Goal: Information Seeking & Learning: Learn about a topic

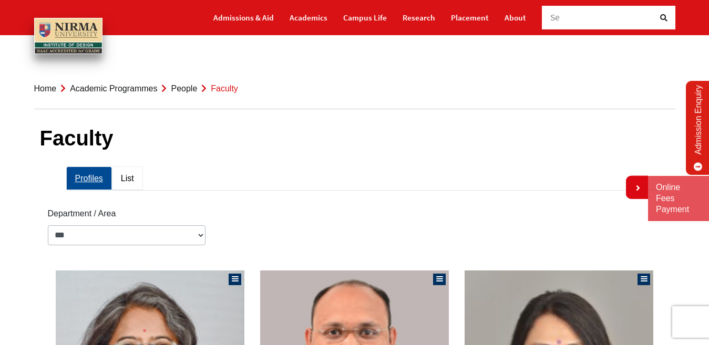
click at [129, 175] on link "List" at bounding box center [127, 179] width 31 height 24
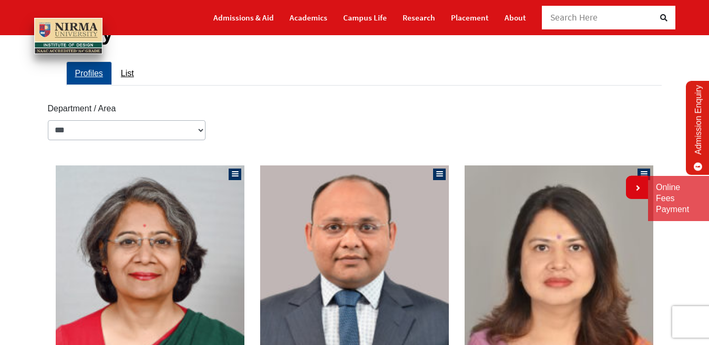
click at [79, 109] on label "Department / Area" at bounding box center [82, 108] width 68 height 14
click at [105, 107] on label "Department / Area" at bounding box center [82, 108] width 68 height 14
click at [200, 131] on select "**********" at bounding box center [127, 130] width 158 height 20
select select "**********"
click at [48, 120] on select "**********" at bounding box center [127, 130] width 158 height 20
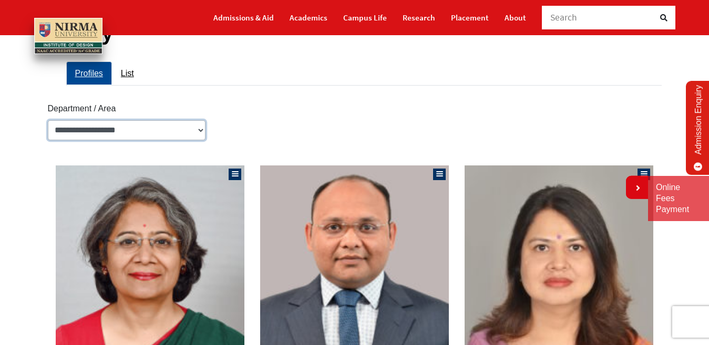
click at [94, 131] on select "**********" at bounding box center [127, 130] width 158 height 20
click at [48, 120] on select "**********" at bounding box center [127, 130] width 158 height 20
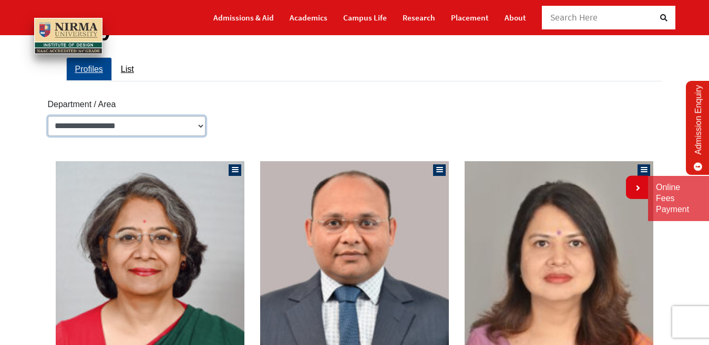
scroll to position [0, 0]
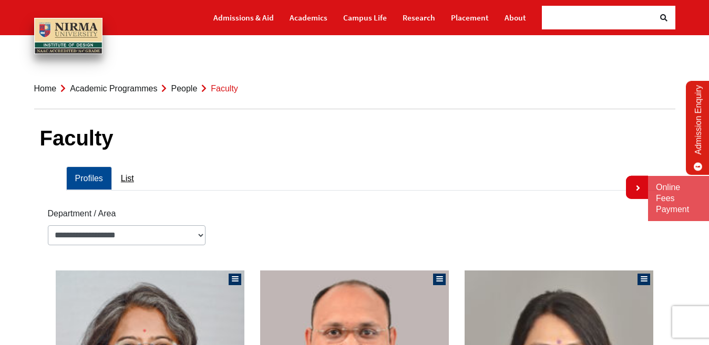
click at [89, 180] on link "Profiles" at bounding box center [89, 179] width 46 height 24
click at [129, 177] on link "List" at bounding box center [127, 179] width 31 height 24
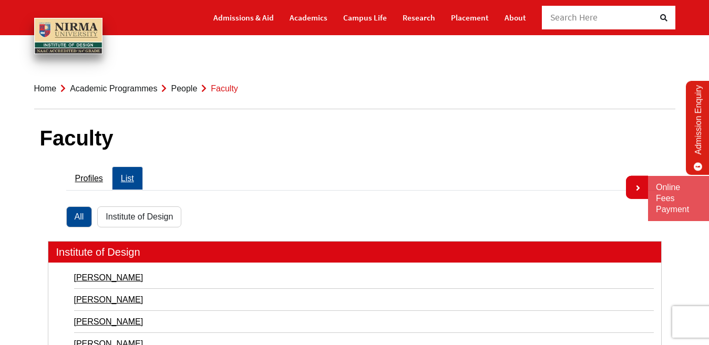
click at [120, 91] on link "Academic Programmes" at bounding box center [113, 88] width 87 height 9
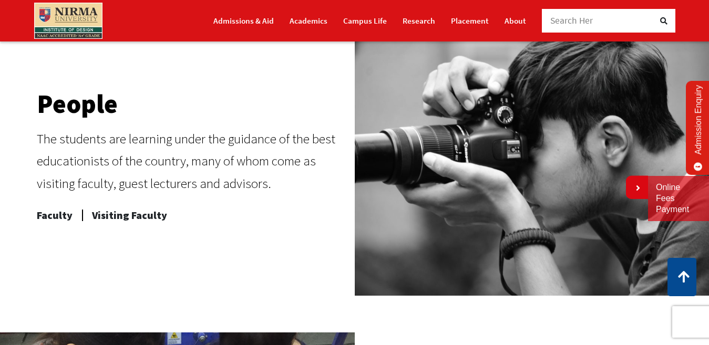
scroll to position [420, 0]
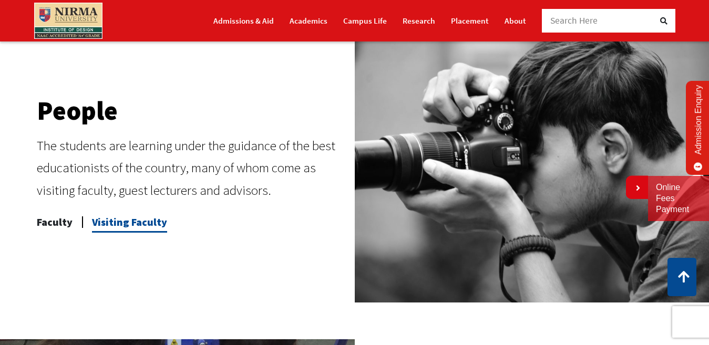
click at [142, 225] on span "Visiting Faculty" at bounding box center [129, 222] width 75 height 21
click at [136, 221] on span "Visiting Faculty" at bounding box center [129, 222] width 75 height 21
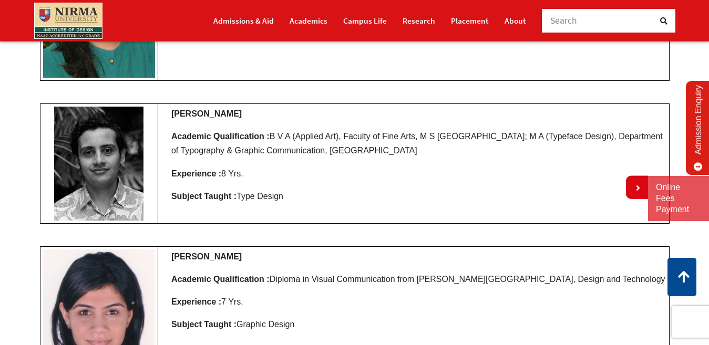
scroll to position [5044, 0]
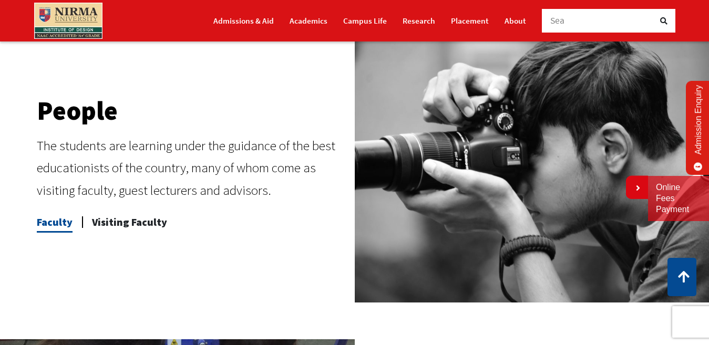
click at [58, 222] on span "Faculty" at bounding box center [55, 222] width 36 height 21
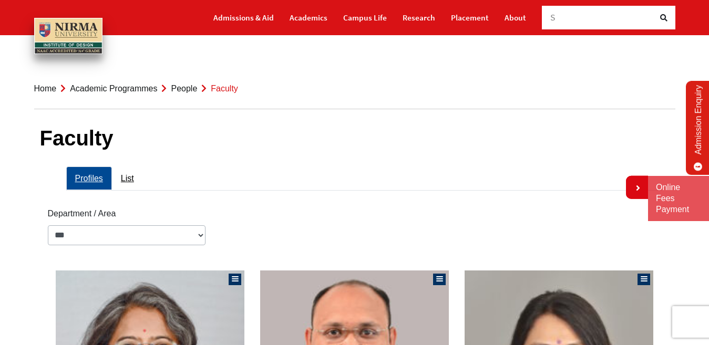
click at [123, 88] on link "Academic Programmes" at bounding box center [113, 88] width 87 height 9
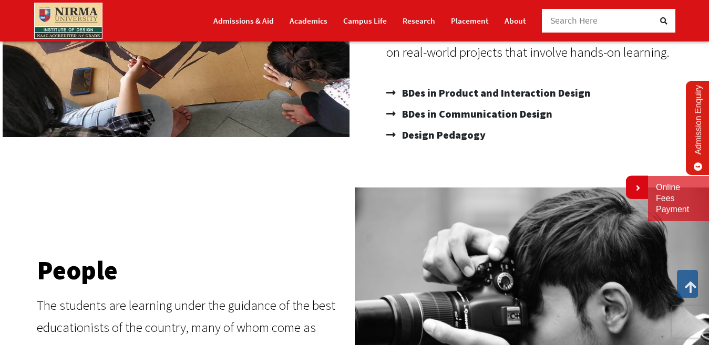
scroll to position [263, 0]
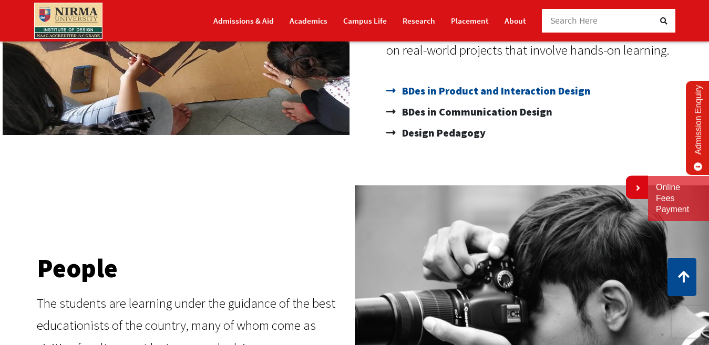
click at [539, 91] on span "BDes in Product and Interaction Design" at bounding box center [494, 90] width 191 height 21
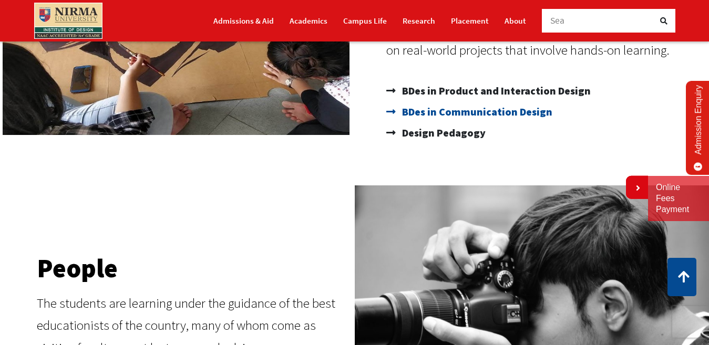
click at [481, 112] on span "BDes in Communication Design" at bounding box center [475, 111] width 153 height 21
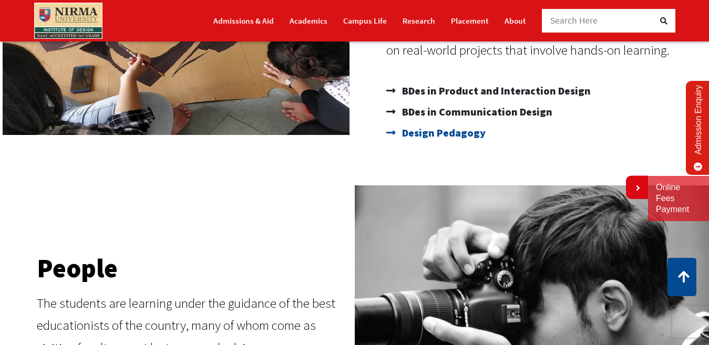
click at [459, 133] on span "Design Pedagogy" at bounding box center [442, 132] width 86 height 21
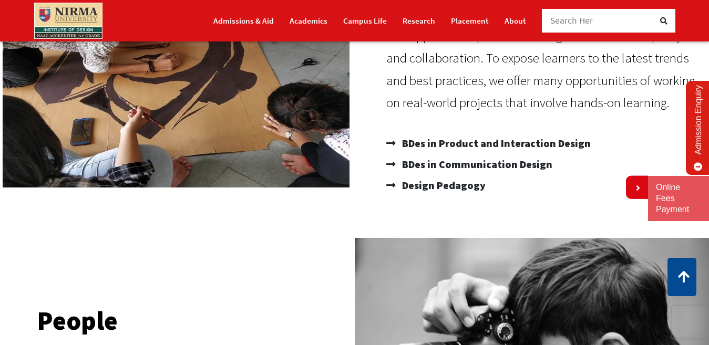
scroll to position [0, 0]
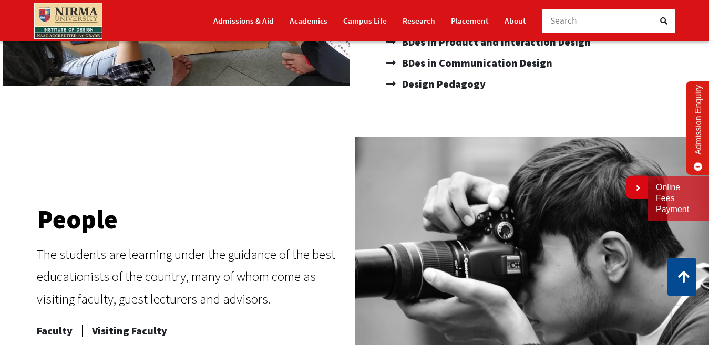
scroll to position [210, 0]
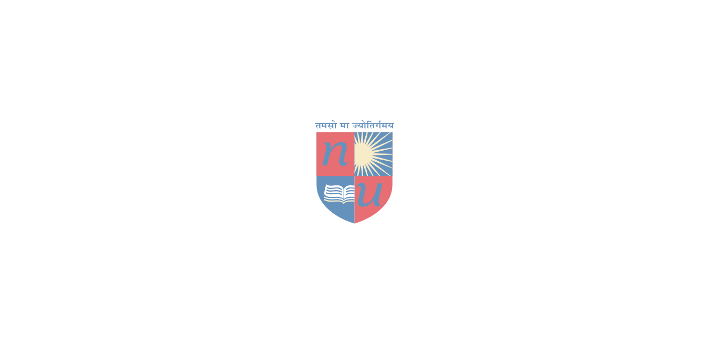
select select "**********"
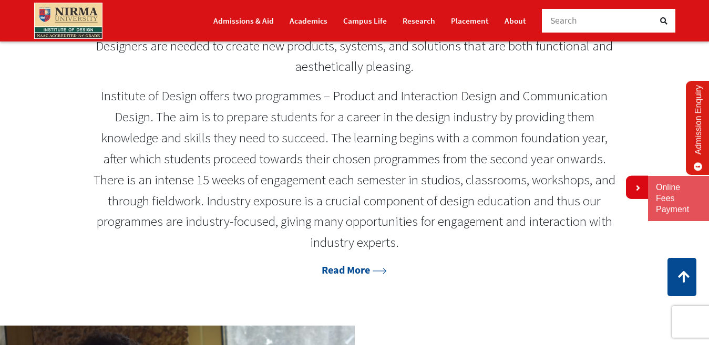
scroll to position [473, 0]
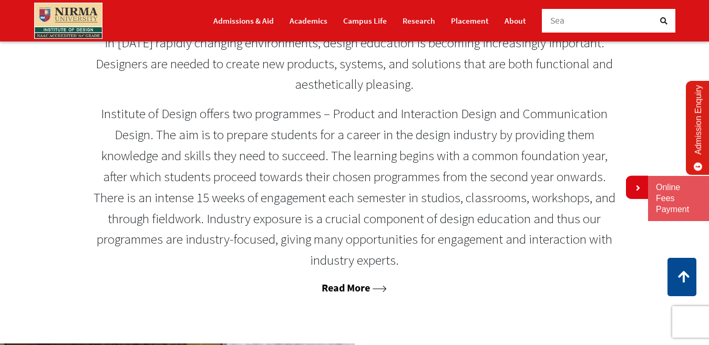
click at [349, 294] on link "Read More" at bounding box center [354, 287] width 65 height 13
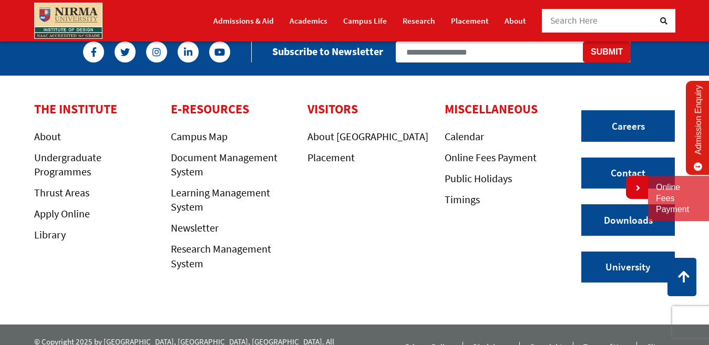
scroll to position [1854, 0]
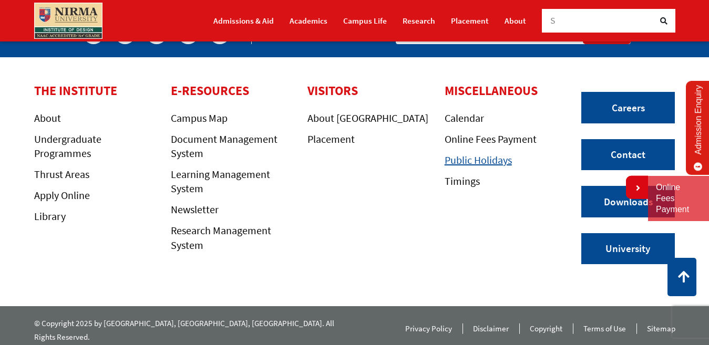
click at [489, 160] on link "Public Holidays" at bounding box center [478, 159] width 67 height 13
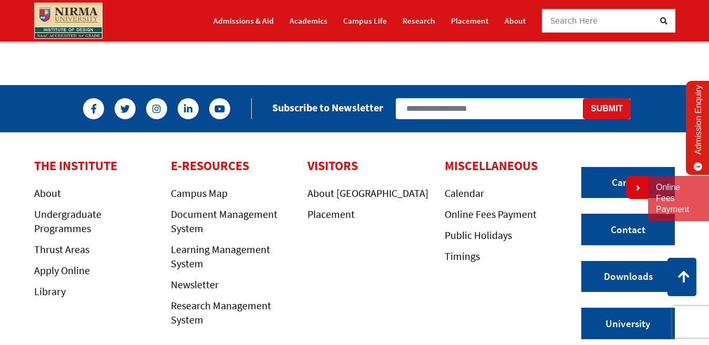
scroll to position [525, 0]
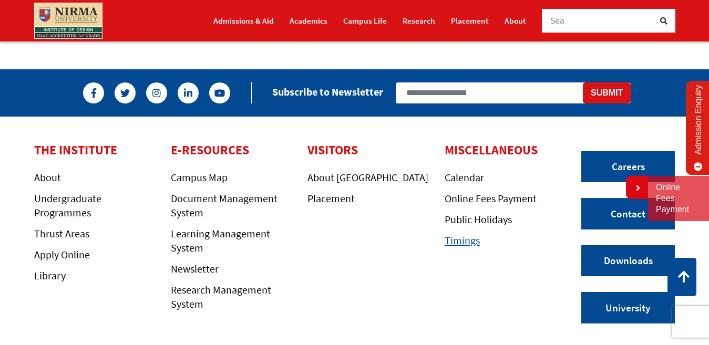
click at [464, 242] on link "Timings" at bounding box center [462, 240] width 35 height 13
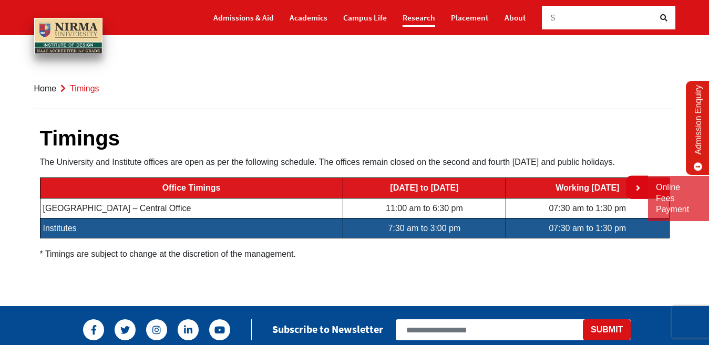
click at [420, 19] on link "Research" at bounding box center [418, 17] width 33 height 18
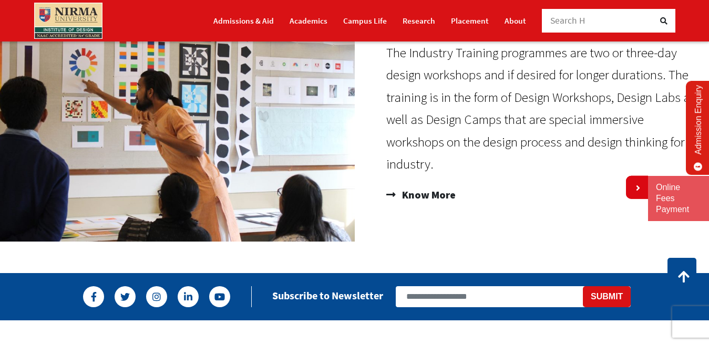
scroll to position [631, 0]
